Goal: Contribute content

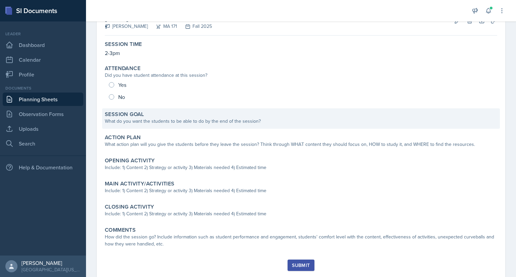
scroll to position [44, 0]
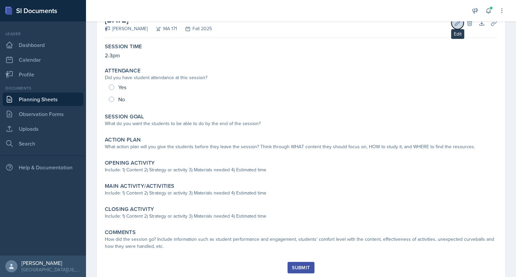
click at [454, 24] on icon at bounding box center [457, 23] width 7 height 7
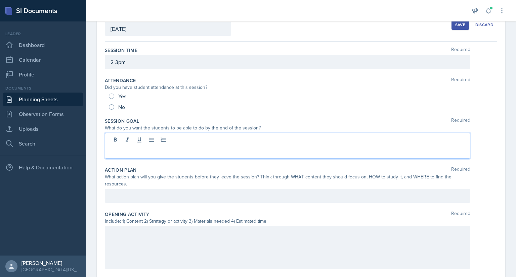
click at [160, 139] on div at bounding box center [287, 146] width 365 height 26
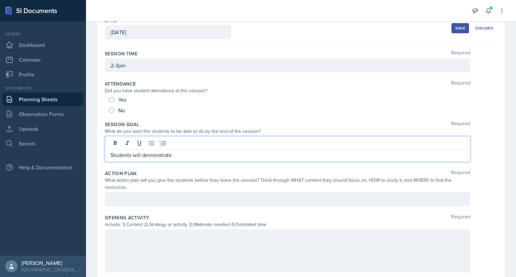
scroll to position [40, 0]
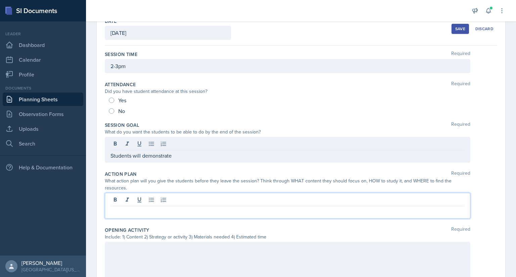
click at [205, 208] on p at bounding box center [287, 212] width 354 height 8
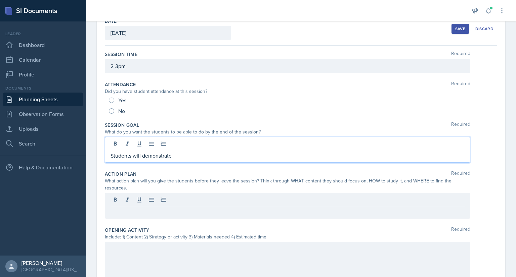
click at [177, 152] on p "Students will demonstrate" at bounding box center [287, 156] width 354 height 8
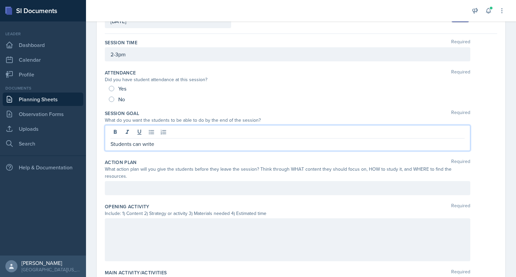
click at [145, 188] on div at bounding box center [287, 188] width 365 height 14
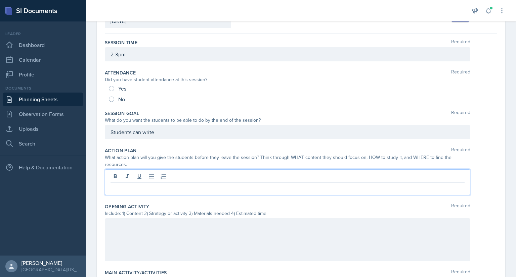
scroll to position [40, 0]
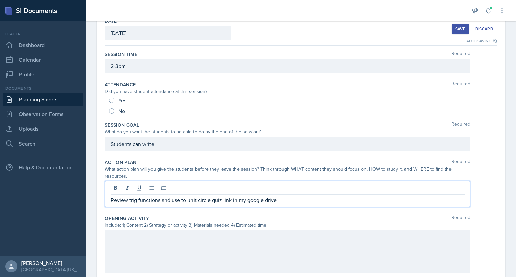
click at [184, 199] on p "Review trig functions and use to unit circle quiz link in my google drive" at bounding box center [287, 200] width 354 height 8
click at [282, 198] on p "Review trig functions and use the unit circle quiz link in my google drive" at bounding box center [287, 200] width 354 height 8
click at [161, 201] on p "Review trig functions and use the unit circle quiz link in my google drive" at bounding box center [287, 200] width 354 height 8
click at [234, 200] on p "Review trig functions & practice converting between degrees and radiansand use …" at bounding box center [287, 200] width 354 height 8
click at [282, 199] on p "Review trig functions & practice converting between degrees and radiansand use …" at bounding box center [287, 200] width 354 height 8
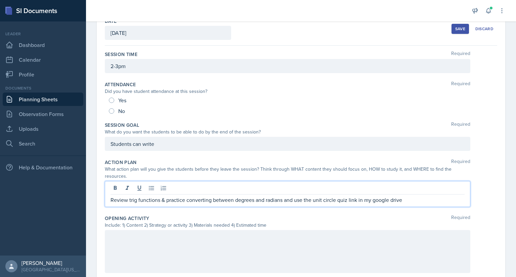
click at [233, 200] on p "Review trig functions & practice converting between degrees and radians and use…" at bounding box center [287, 200] width 354 height 8
click at [305, 201] on p "Review trig functions & practice converting between the basic degrees and radia…" at bounding box center [287, 200] width 354 height 8
click at [319, 199] on p "Review trig functions & practice converting between the basic degrees and radia…" at bounding box center [287, 200] width 354 height 8
click at [304, 200] on p "Review trig functions & practice converting between the basic degrees and radia…" at bounding box center [287, 200] width 354 height 8
click at [166, 200] on p "Review trig functions & practice converting between the basic degrees and radia…" at bounding box center [287, 200] width 354 height 8
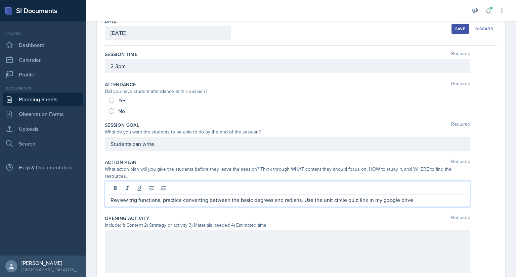
click at [301, 199] on p "Review trig functions, practice converting between the basic degrees and radian…" at bounding box center [287, 200] width 354 height 8
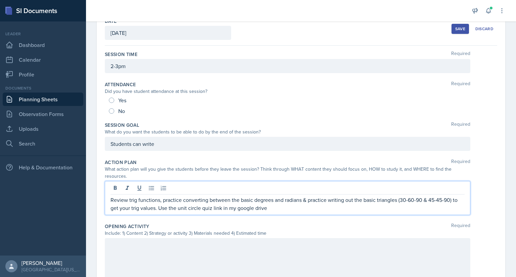
click at [131, 208] on p "Review trig functions, practice converting between the basic degrees and radian…" at bounding box center [287, 204] width 354 height 16
click at [293, 207] on p "Review trig functions, practice converting between the basic degrees and radian…" at bounding box center [287, 204] width 354 height 16
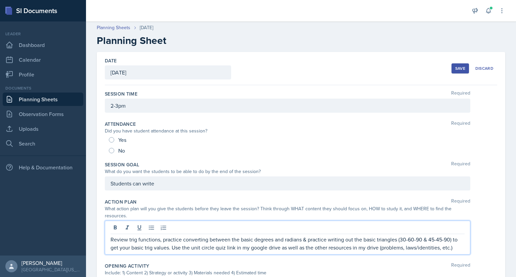
scroll to position [0, 0]
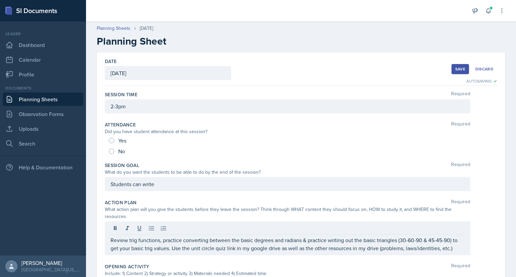
click at [455, 69] on div "Save" at bounding box center [460, 68] width 10 height 5
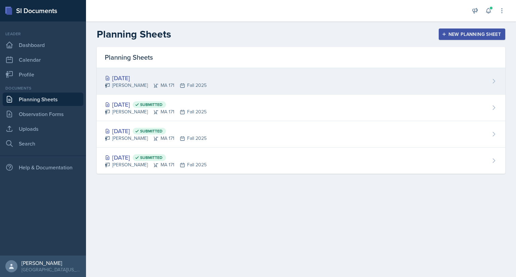
click at [175, 87] on div "[PERSON_NAME] MA 171 Fall 2025" at bounding box center [156, 85] width 102 height 7
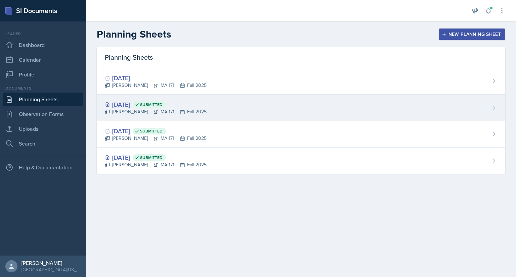
click at [222, 114] on div "[DATE] Submitted [PERSON_NAME] MA 171 Fall 2025" at bounding box center [301, 108] width 408 height 27
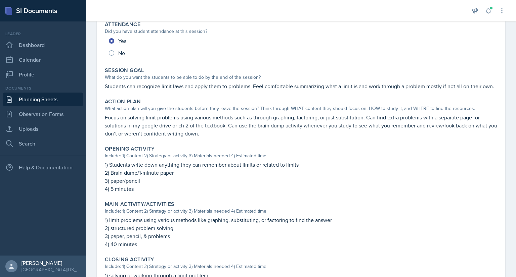
scroll to position [90, 0]
